Goal: Transaction & Acquisition: Purchase product/service

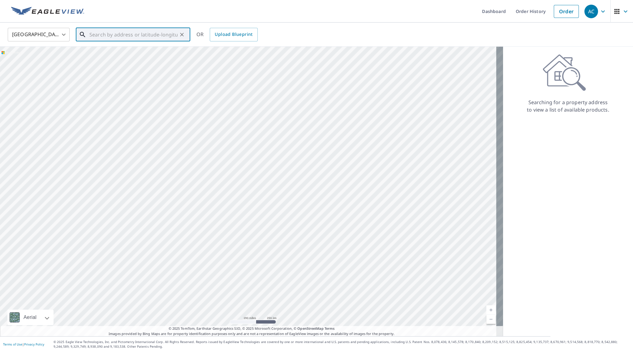
click at [148, 36] on input "text" at bounding box center [133, 34] width 88 height 17
click at [122, 32] on input "text" at bounding box center [133, 34] width 88 height 17
paste input "[STREET_ADDRESS]"
click at [136, 57] on p "[GEOGRAPHIC_DATA], IN 46112" at bounding box center [136, 59] width 97 height 6
type input "[STREET_ADDRESS][PERSON_NAME]"
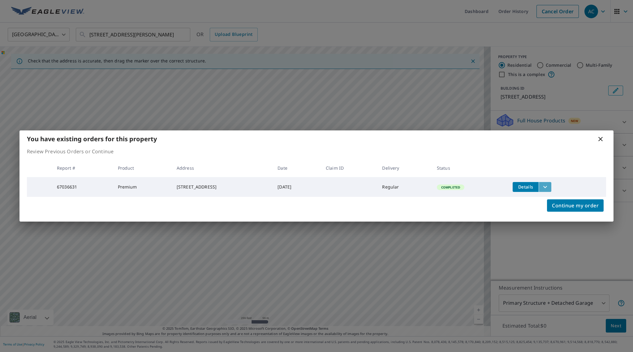
click at [549, 185] on icon "filesDropdownBtn-67036631" at bounding box center [544, 186] width 7 height 7
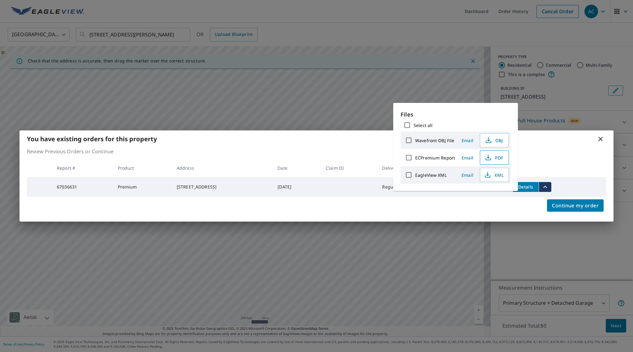
click at [491, 156] on span "PDF" at bounding box center [494, 157] width 20 height 7
click at [599, 138] on icon at bounding box center [600, 138] width 7 height 7
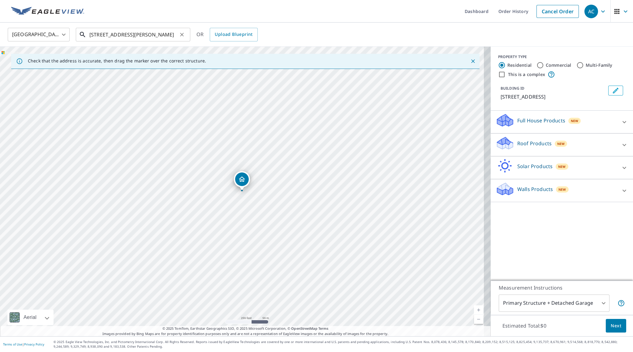
click at [175, 36] on input "[STREET_ADDRESS][PERSON_NAME]" at bounding box center [133, 34] width 88 height 17
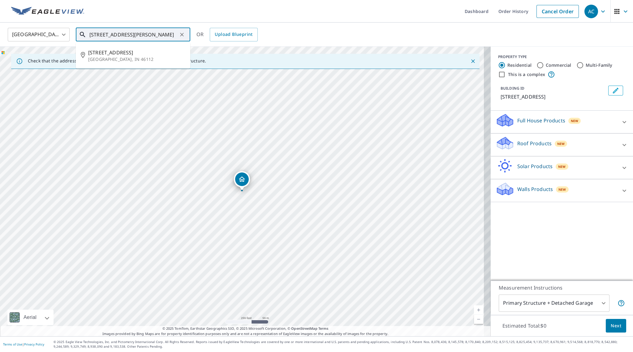
click at [180, 35] on icon "Clear" at bounding box center [182, 35] width 6 height 6
click at [144, 29] on input "text" at bounding box center [133, 34] width 88 height 17
paste input "12075 Sellerton Dr"
click at [132, 56] on p "Fishers, IN 46037" at bounding box center [136, 59] width 97 height 6
type input "[STREET_ADDRESS][PERSON_NAME]"
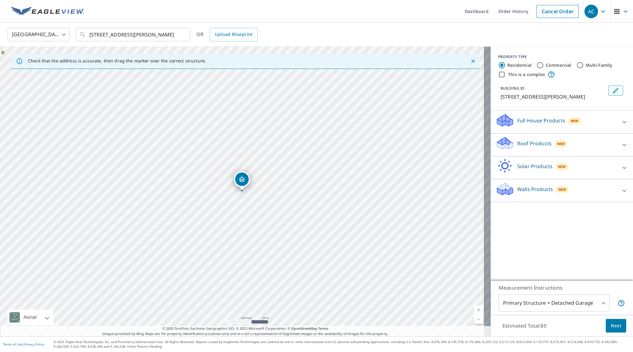
click at [540, 143] on p "Roof Products" at bounding box center [534, 143] width 34 height 7
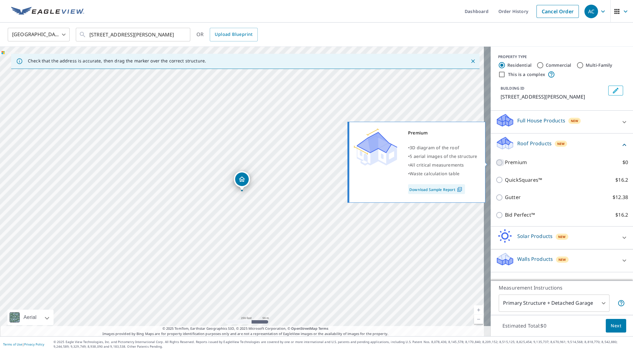
click at [495, 165] on input "Premium $0" at bounding box center [499, 162] width 9 height 7
checkbox input "true"
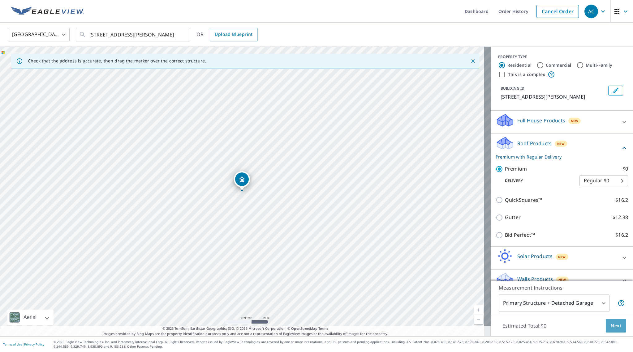
click at [610, 326] on span "Next" at bounding box center [615, 326] width 11 height 8
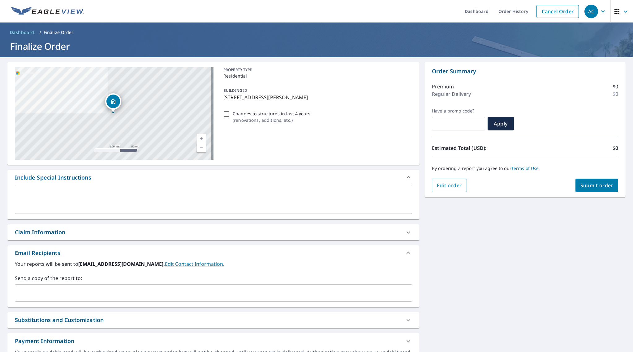
click at [42, 234] on div "Claim Information" at bounding box center [40, 232] width 50 height 8
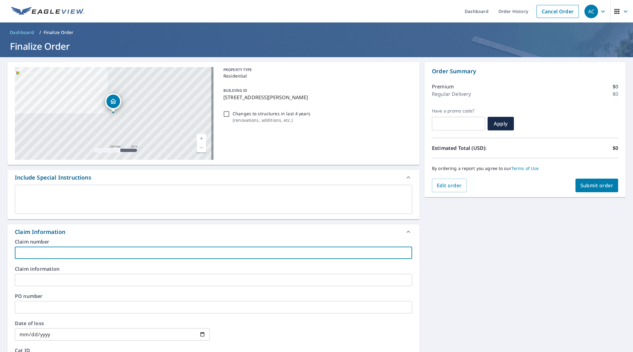
click at [43, 248] on input "text" at bounding box center [213, 253] width 397 height 12
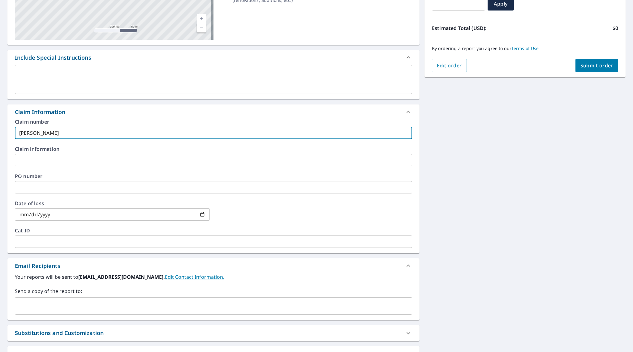
scroll to position [121, 0]
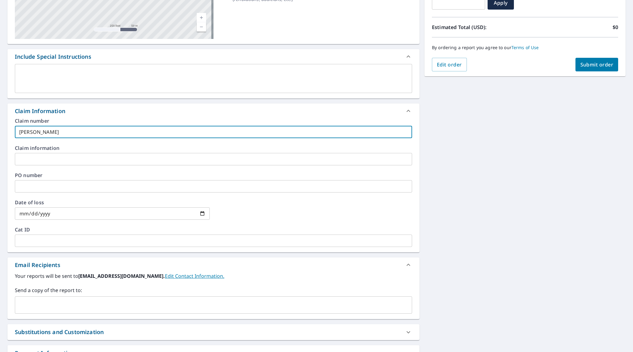
type input "[PERSON_NAME]"
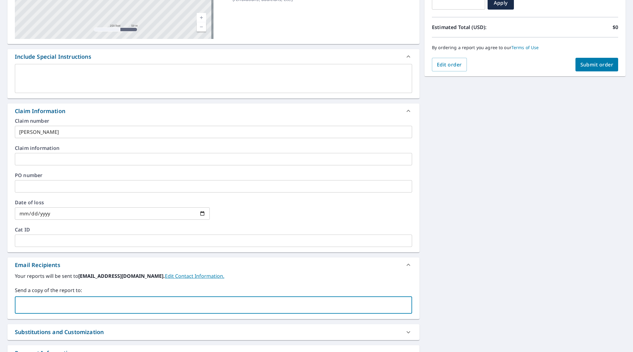
click at [63, 299] on input "text" at bounding box center [209, 305] width 382 height 12
type input "[EMAIL_ADDRESS][DOMAIN_NAME]"
click at [586, 63] on span "Submit order" at bounding box center [596, 64] width 33 height 7
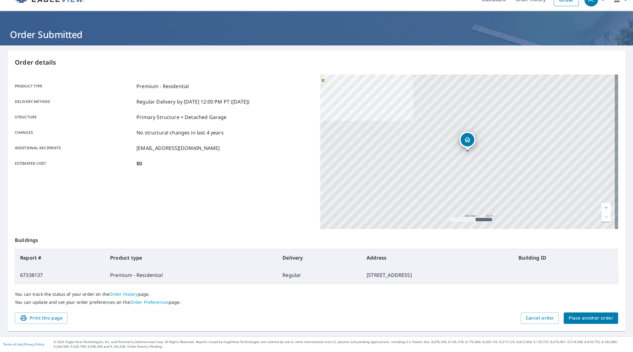
scroll to position [11, 0]
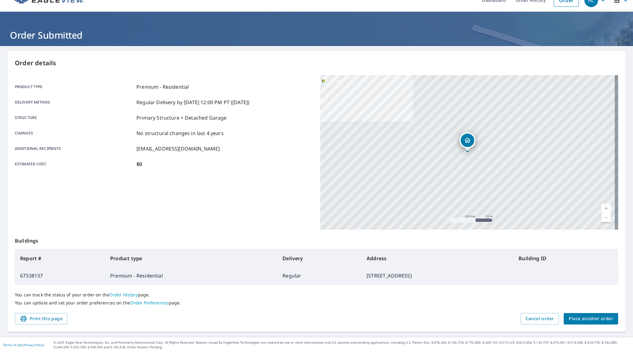
click at [568, 320] on span "Place another order" at bounding box center [590, 319] width 45 height 8
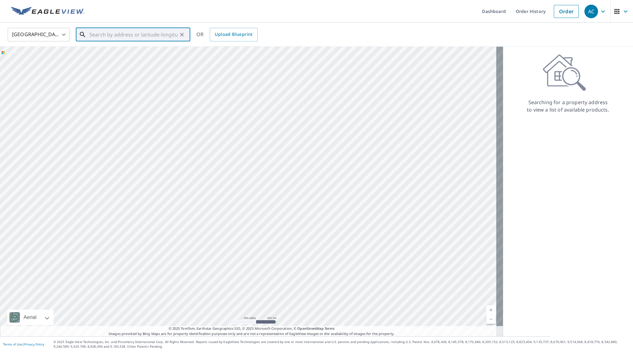
click at [150, 29] on input "text" at bounding box center [133, 34] width 88 height 17
paste input "6618 wilderness trail"
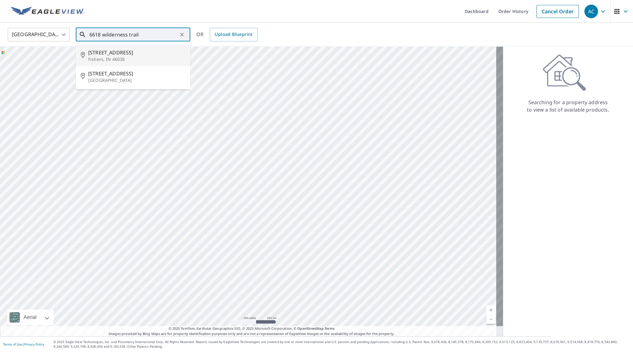
click at [148, 57] on p "Fishers, IN 46038" at bounding box center [136, 59] width 97 height 6
type input "[STREET_ADDRESS]"
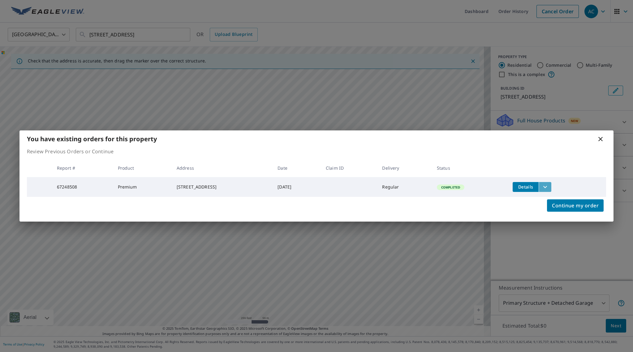
click at [549, 183] on icon "filesDropdownBtn-67248508" at bounding box center [544, 186] width 7 height 7
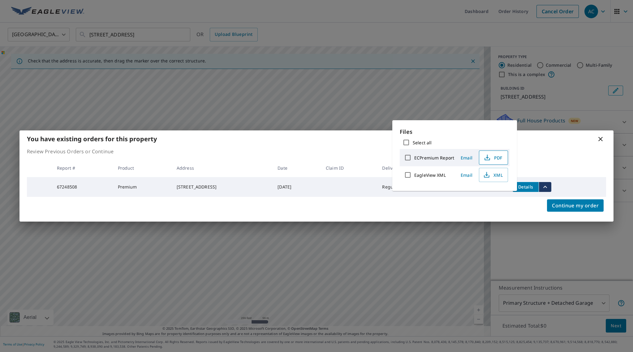
click at [495, 158] on span "PDF" at bounding box center [493, 157] width 20 height 7
click at [600, 139] on icon at bounding box center [600, 138] width 7 height 7
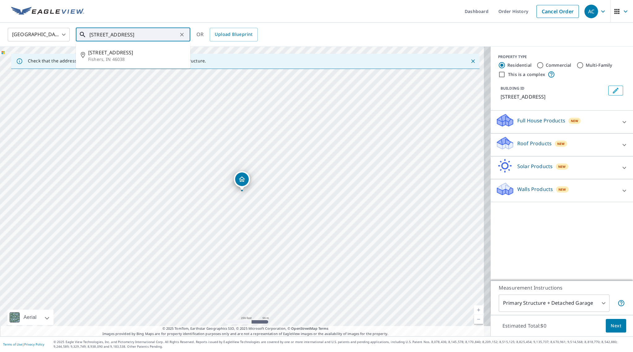
click at [177, 37] on input "[STREET_ADDRESS]" at bounding box center [133, 34] width 88 height 17
click at [181, 37] on icon "Clear" at bounding box center [182, 35] width 6 height 6
click at [156, 34] on input "text" at bounding box center [133, 34] width 88 height 17
paste input "[STREET_ADDRESS][PERSON_NAME]"
click at [143, 55] on span "[STREET_ADDRESS][PERSON_NAME]" at bounding box center [136, 52] width 97 height 7
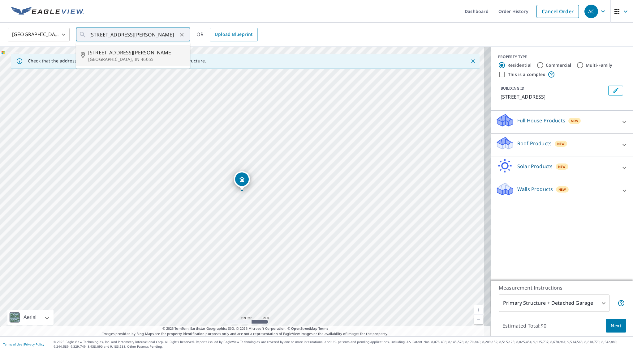
type input "[STREET_ADDRESS][PERSON_NAME][PERSON_NAME]"
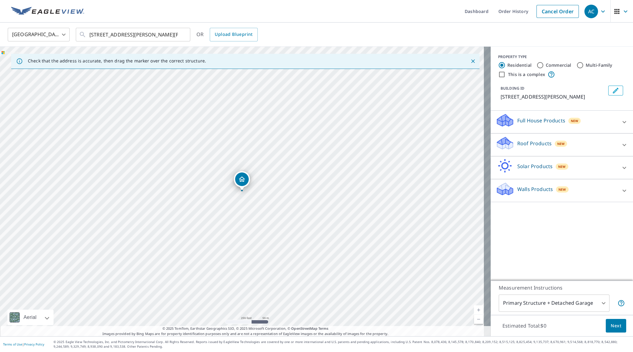
click at [536, 143] on p "Roof Products" at bounding box center [534, 143] width 34 height 7
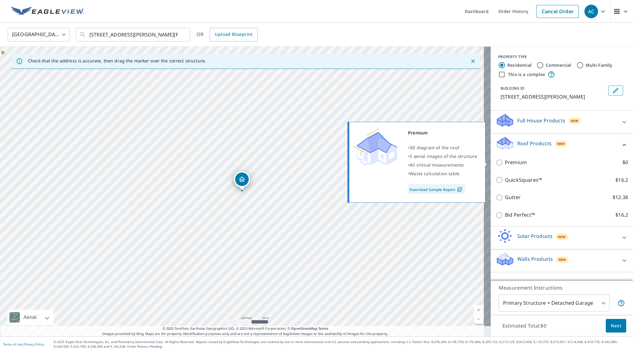
click at [506, 161] on p "Premium" at bounding box center [516, 163] width 22 height 8
click at [505, 161] on input "Premium $0" at bounding box center [499, 162] width 9 height 7
checkbox input "true"
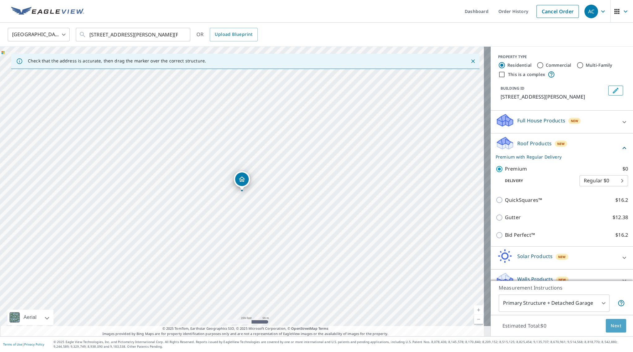
click at [610, 325] on span "Next" at bounding box center [615, 326] width 11 height 8
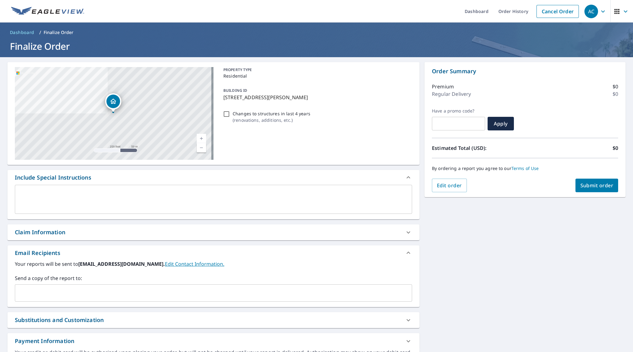
click at [69, 228] on div "Claim Information" at bounding box center [213, 233] width 412 height 16
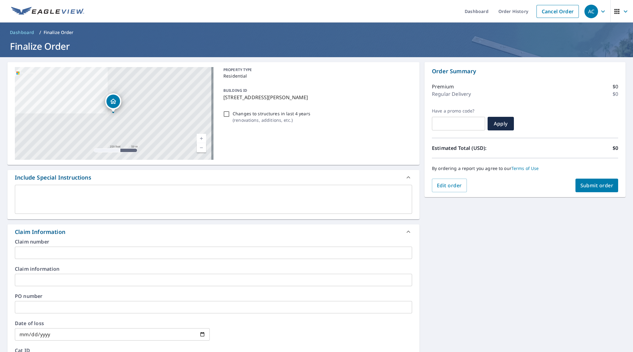
click at [55, 252] on input "text" at bounding box center [213, 253] width 397 height 12
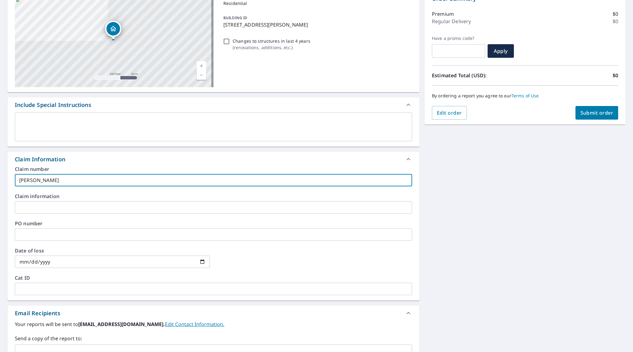
scroll to position [136, 0]
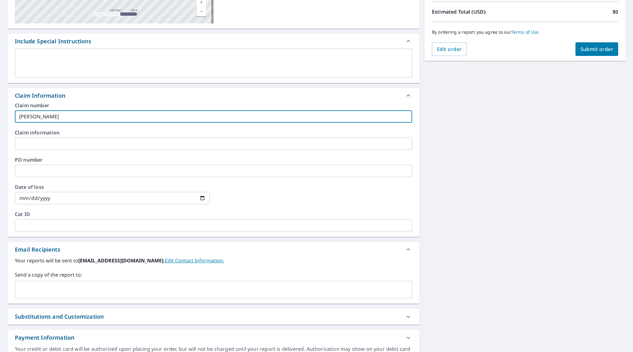
type input "[PERSON_NAME]"
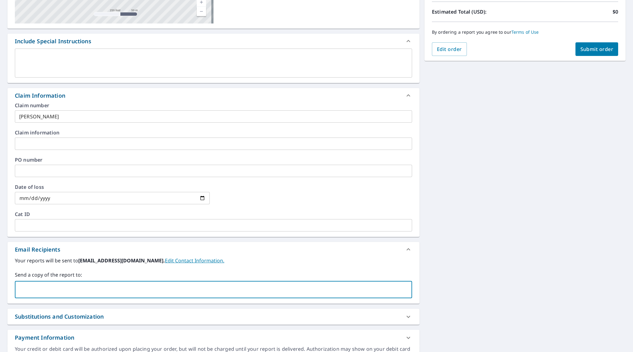
click at [34, 292] on input "text" at bounding box center [209, 290] width 382 height 12
type input "[EMAIL_ADDRESS][DOMAIN_NAME]"
click at [591, 49] on span "Submit order" at bounding box center [596, 49] width 33 height 7
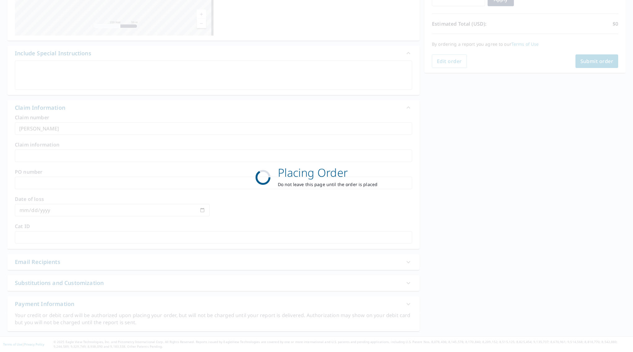
scroll to position [124, 0]
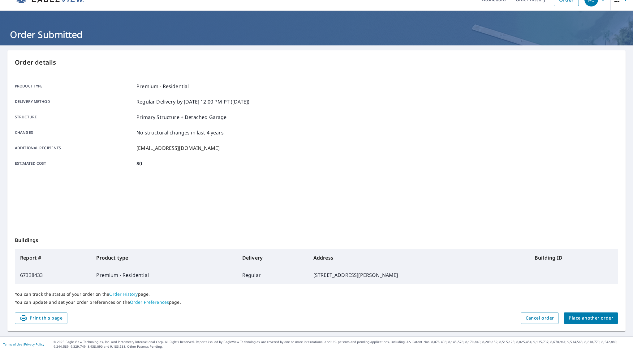
scroll to position [11, 0]
